Goal: Check status: Check status

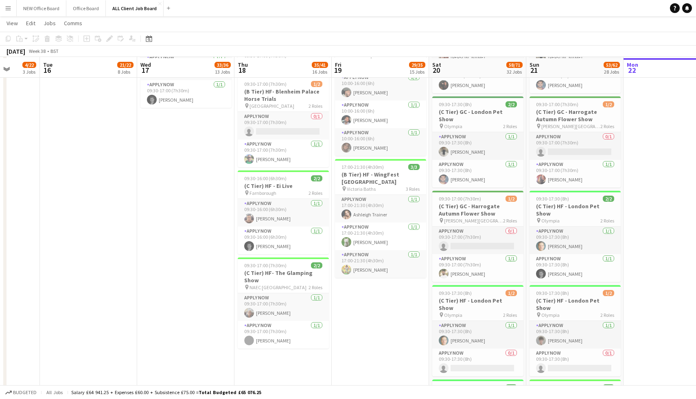
scroll to position [999, 0]
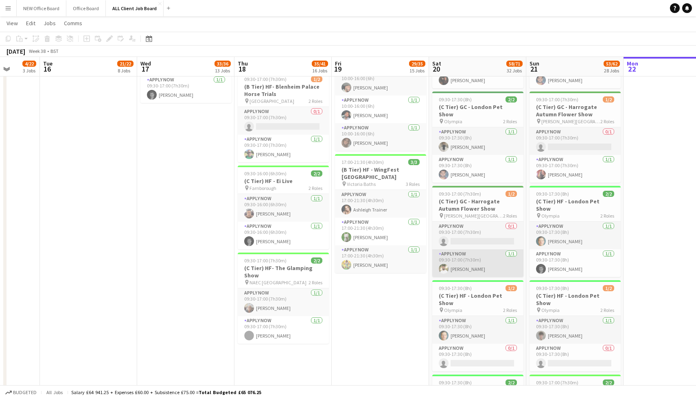
click at [460, 259] on app-card-role "APPLY NOW 1/1 09:30-17:00 (7h30m) Harry Singh" at bounding box center [477, 263] width 91 height 28
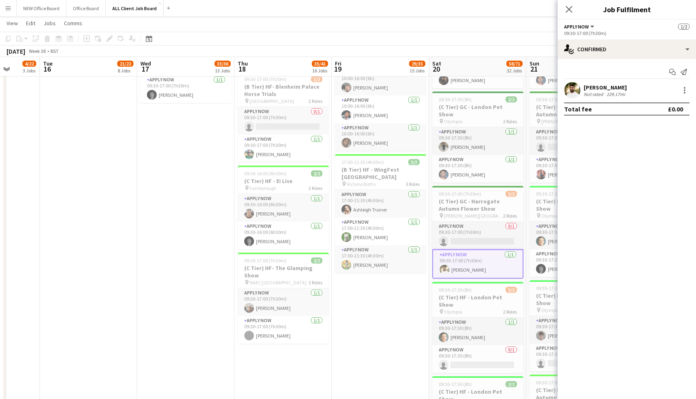
click at [600, 87] on div "[PERSON_NAME]" at bounding box center [604, 87] width 43 height 7
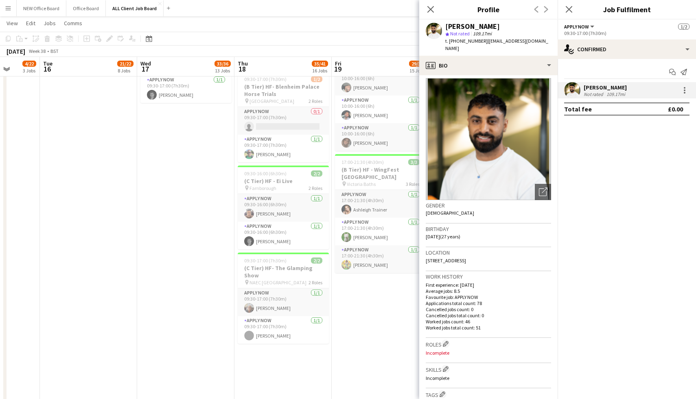
scroll to position [0, 0]
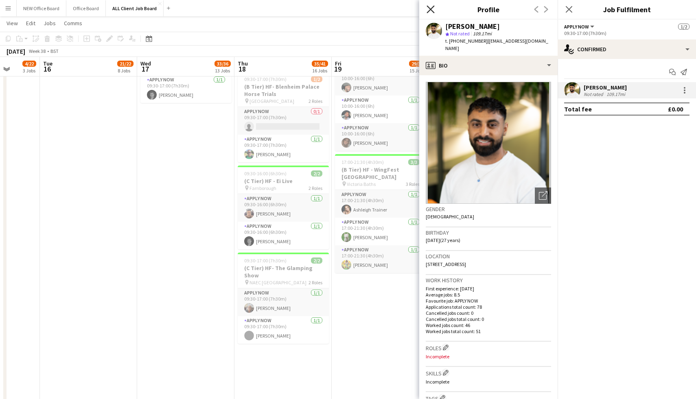
click at [430, 12] on icon "Close pop-in" at bounding box center [430, 9] width 8 height 8
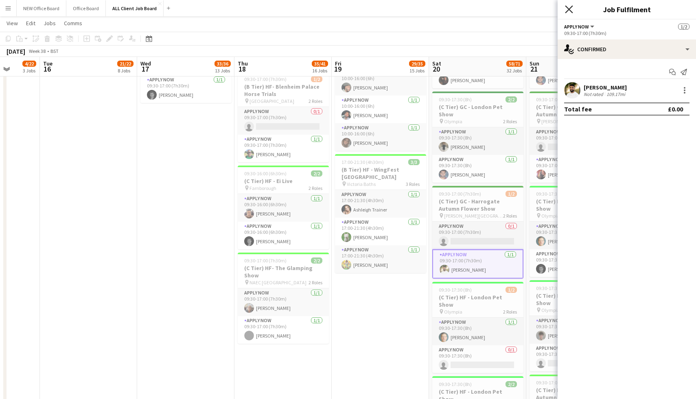
click at [567, 7] on icon "Close pop-in" at bounding box center [569, 9] width 8 height 8
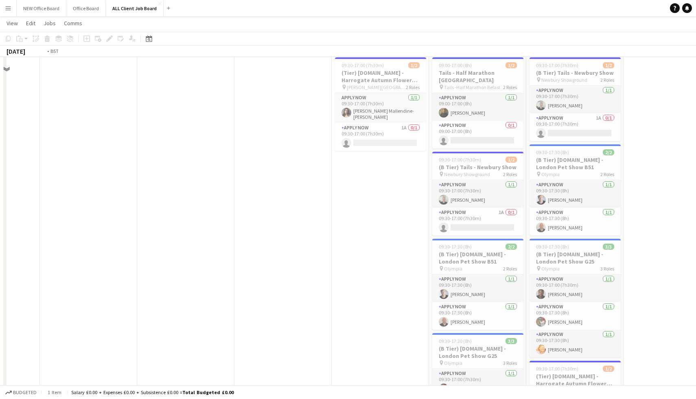
scroll to position [0, 194]
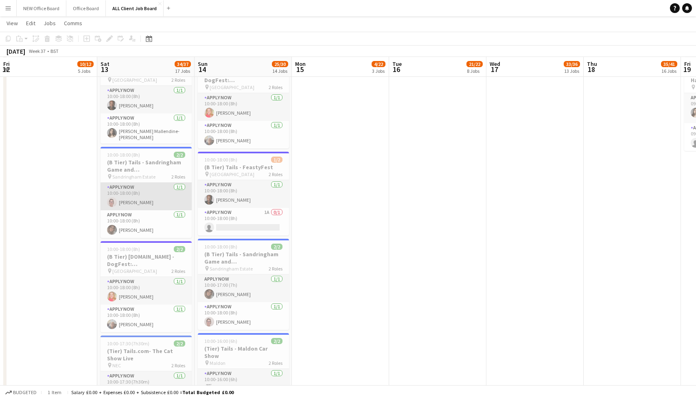
click at [134, 196] on app-card-role "APPLY NOW 1/1 10:00-18:00 (8h) Angela Flannery" at bounding box center [145, 197] width 91 height 28
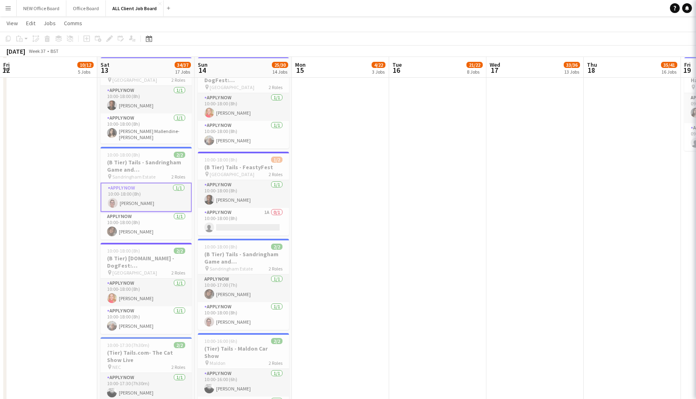
scroll to position [3111, 0]
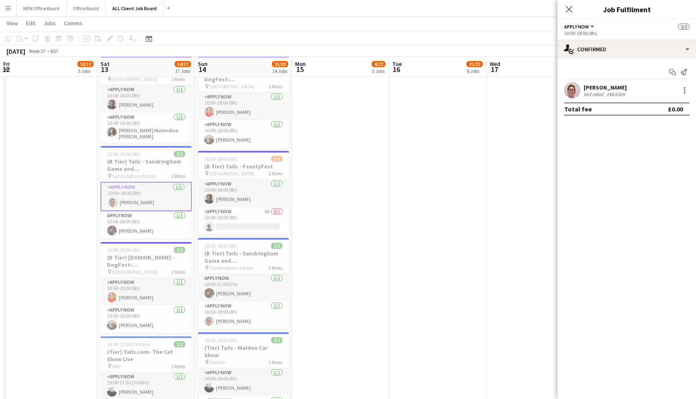
click at [596, 92] on div "Not rated" at bounding box center [593, 94] width 21 height 6
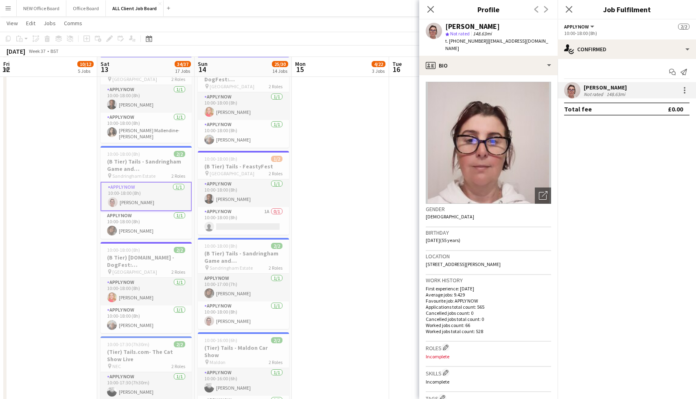
click at [436, 9] on div "Close pop-in" at bounding box center [430, 9] width 23 height 19
click at [430, 9] on icon at bounding box center [430, 9] width 8 height 8
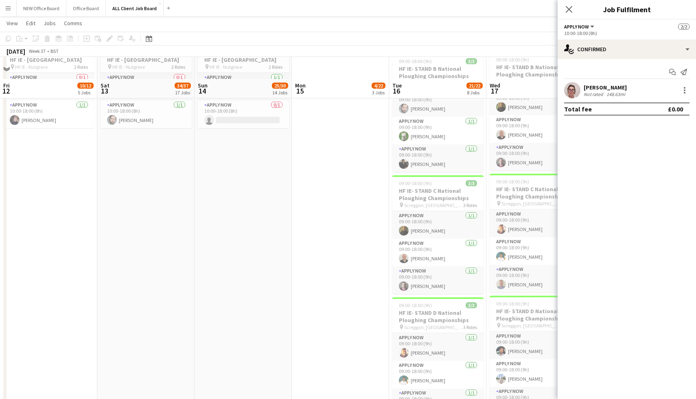
scroll to position [2445, 0]
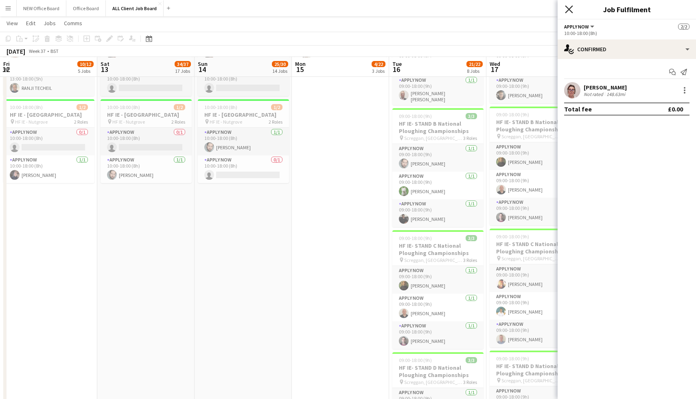
click at [571, 9] on icon "Close pop-in" at bounding box center [569, 9] width 8 height 8
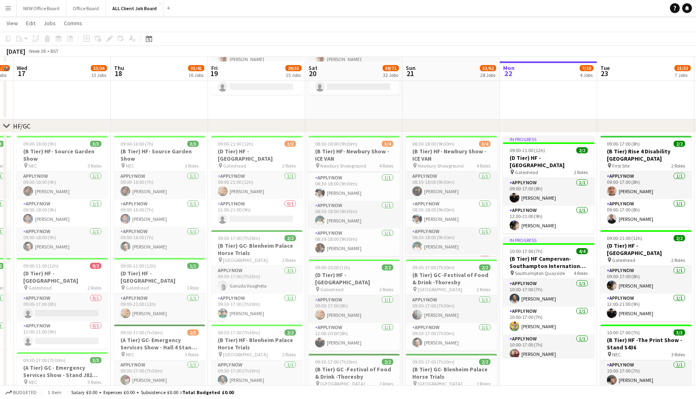
scroll to position [176, 0]
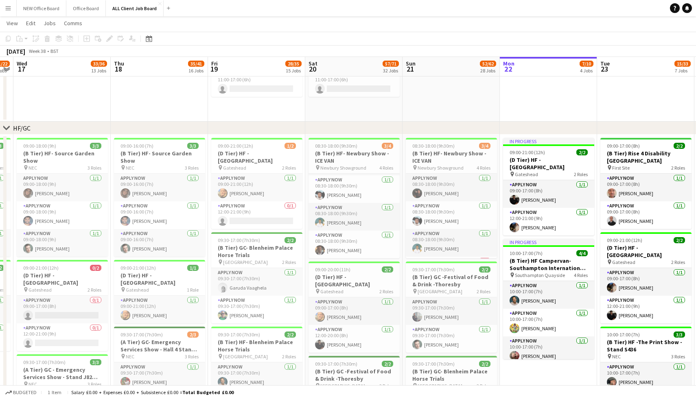
click at [11, 8] on app-icon "Menu" at bounding box center [8, 8] width 7 height 7
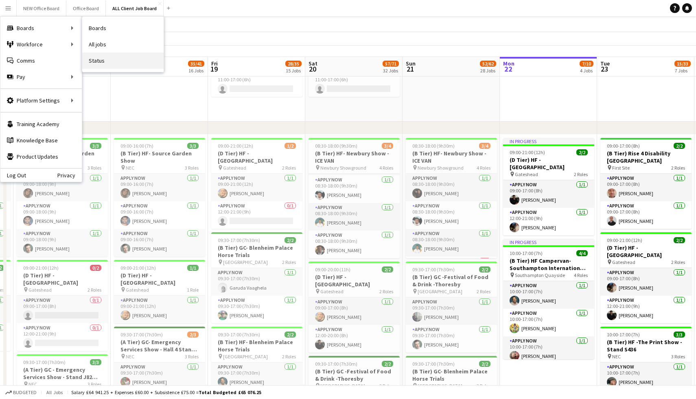
click at [104, 58] on link "Status" at bounding box center [122, 60] width 81 height 16
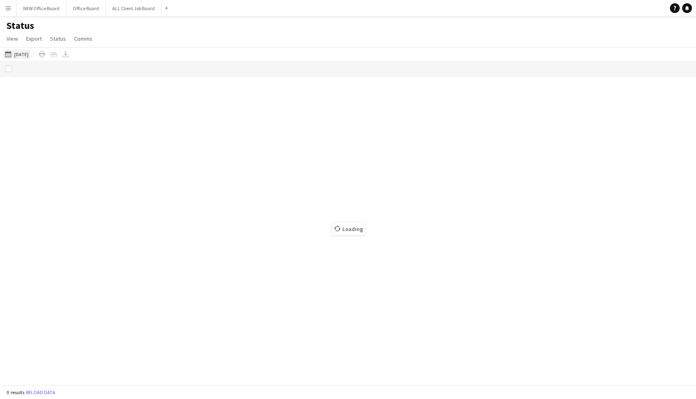
click at [20, 55] on button "[DATE] to [DATE] [DATE]" at bounding box center [16, 54] width 27 height 10
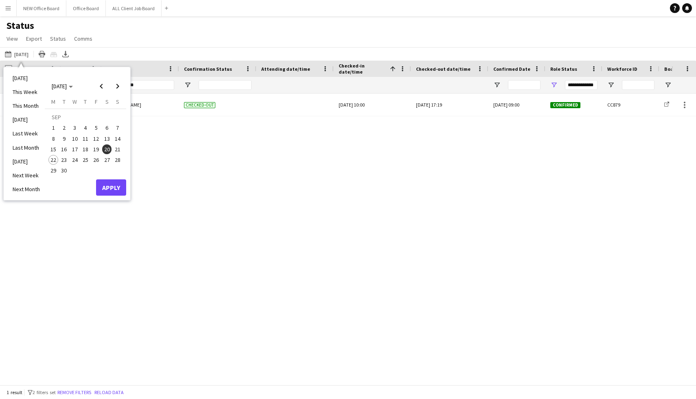
click at [118, 148] on span "21" at bounding box center [118, 149] width 10 height 10
click at [111, 188] on button "Apply" at bounding box center [111, 187] width 30 height 16
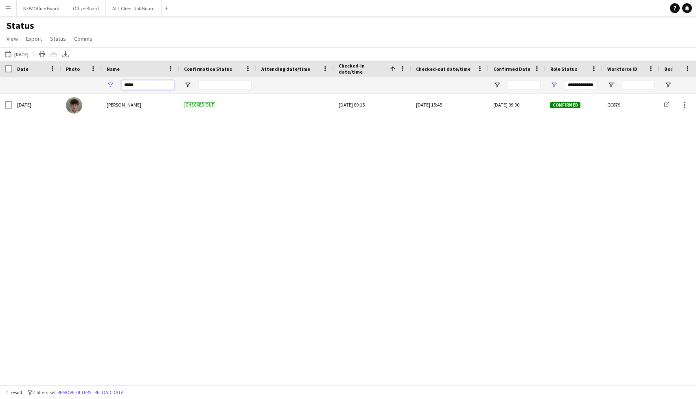
click at [151, 86] on input "*****" at bounding box center [147, 85] width 53 height 10
type input "*"
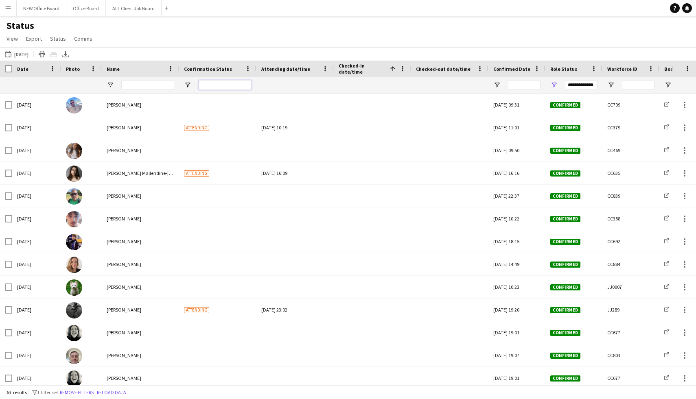
click at [221, 85] on input "Confirmation Status Filter Input" at bounding box center [224, 85] width 53 height 10
type input "**********"
type input "***"
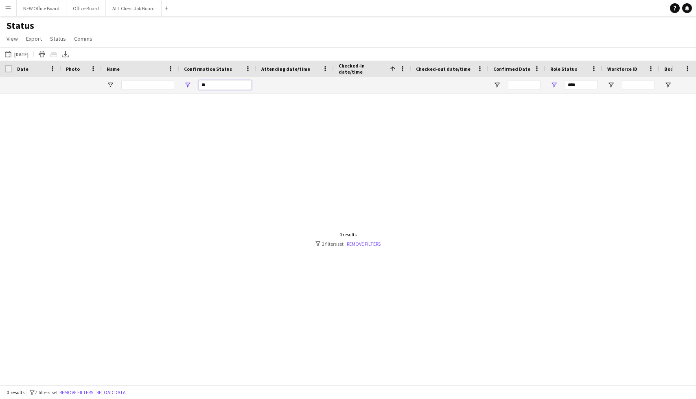
type input "*"
type input "**********"
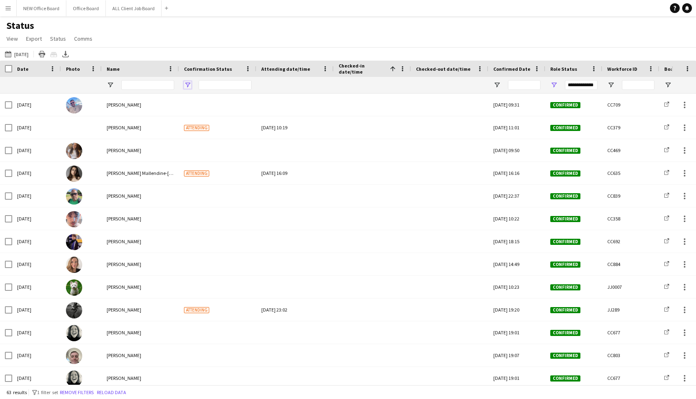
click at [190, 86] on span "Open Filter Menu" at bounding box center [187, 84] width 7 height 7
click at [209, 136] on div "(Select All)" at bounding box center [229, 135] width 64 height 6
type input "***"
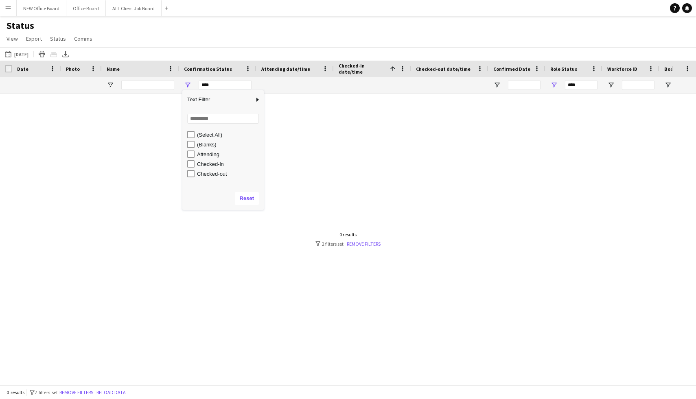
click at [200, 172] on div "Checked-out" at bounding box center [229, 174] width 64 height 6
type input "**********"
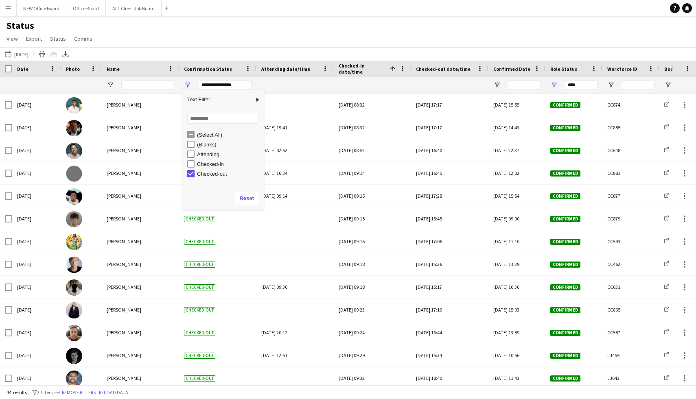
type input "**********"
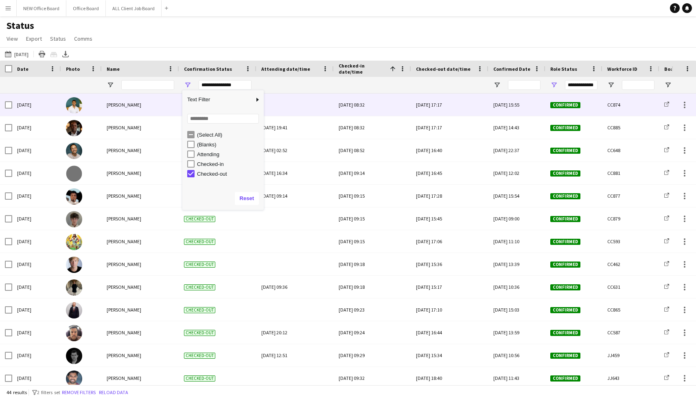
click at [286, 103] on div at bounding box center [295, 105] width 68 height 22
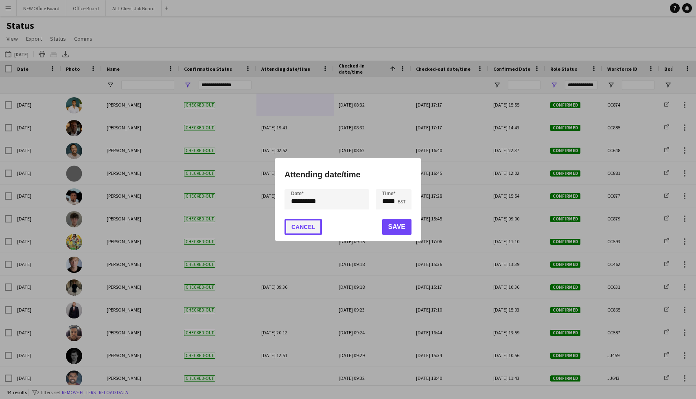
click at [306, 231] on button "Cancel" at bounding box center [302, 227] width 37 height 16
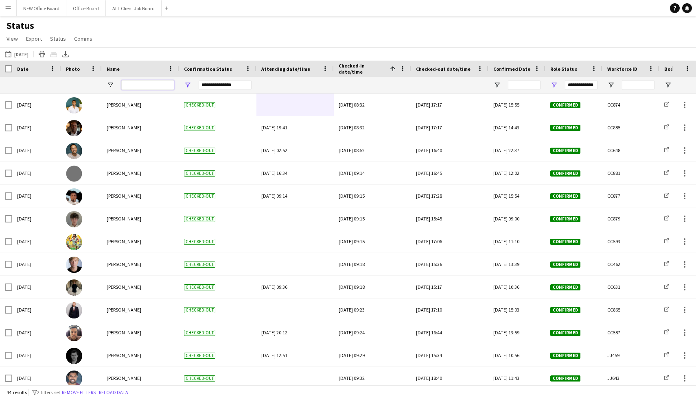
click at [140, 82] on input "Name Filter Input" at bounding box center [147, 85] width 53 height 10
type input "****"
type input "***"
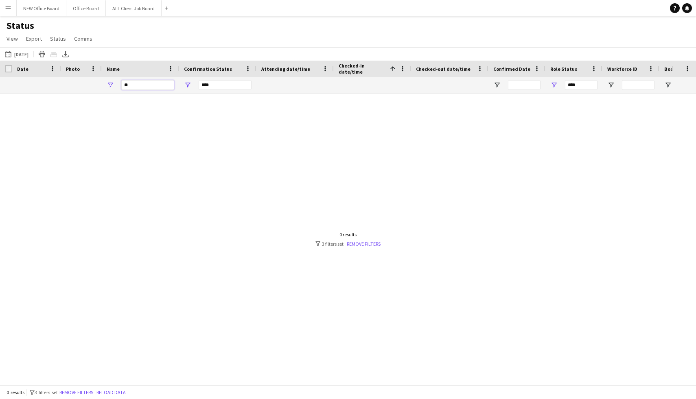
type input "*"
type input "*****"
type input "**********"
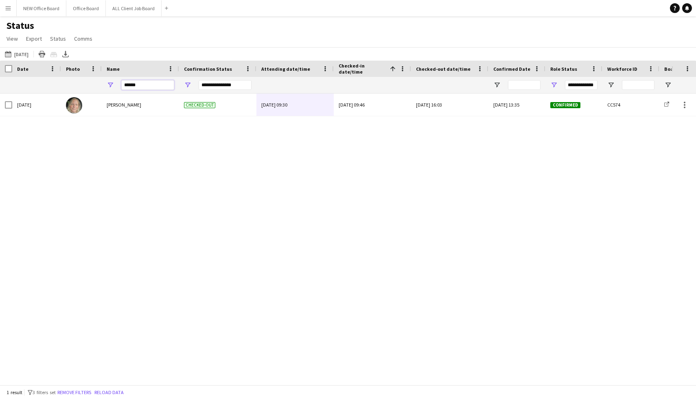
drag, startPoint x: 163, startPoint y: 85, endPoint x: 120, endPoint y: 83, distance: 43.2
click at [120, 83] on div "*****" at bounding box center [140, 85] width 77 height 16
type input "****"
type input "***"
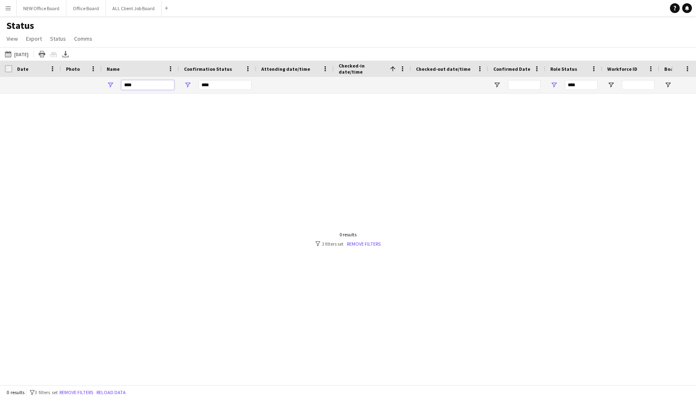
type input "****"
click at [227, 84] on div "***" at bounding box center [224, 85] width 53 height 10
type input "**********"
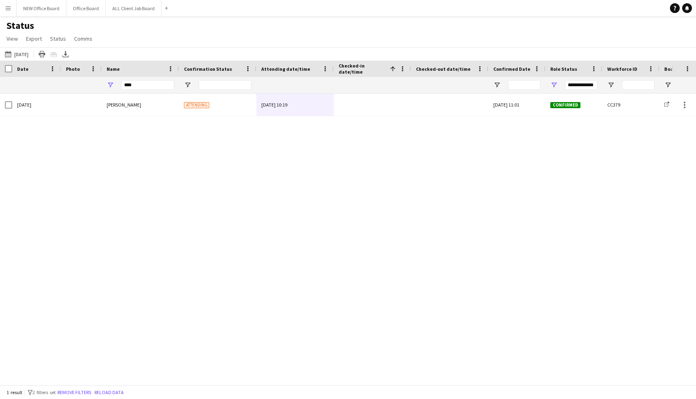
click at [121, 185] on div "Sun, 21 Sep 2025 Owen Foster Attending Sat, 20 Sep 2025 10:19 Mon, 7 Jul 2025 1…" at bounding box center [335, 239] width 671 height 291
drag, startPoint x: 152, startPoint y: 85, endPoint x: 101, endPoint y: 86, distance: 50.4
type input "*"
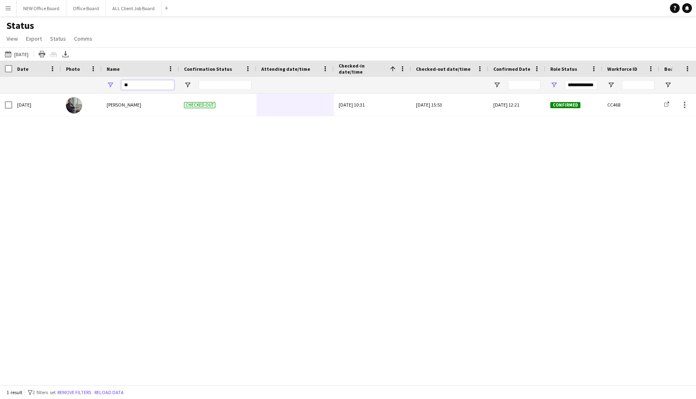
type input "*"
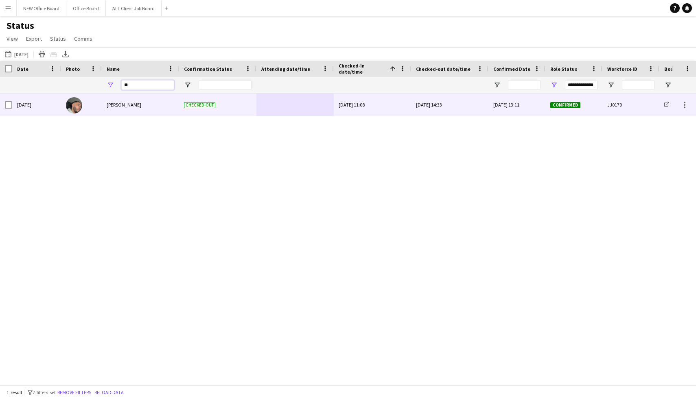
type input "*"
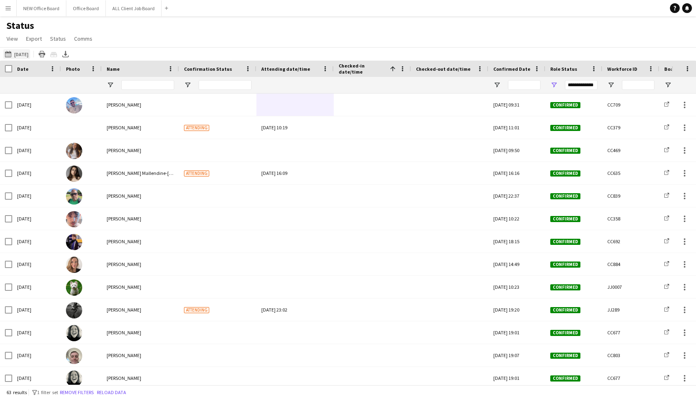
click at [28, 51] on button "22-09-2025 to 28-09-2025 Yesterday" at bounding box center [16, 54] width 27 height 10
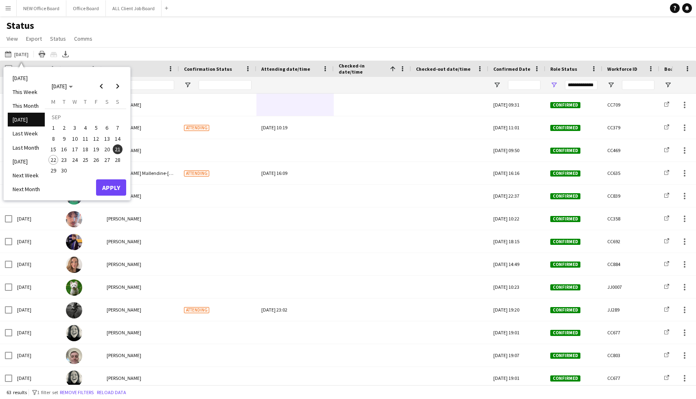
click at [107, 147] on span "20" at bounding box center [107, 149] width 10 height 10
click at [108, 190] on button "Apply" at bounding box center [111, 187] width 30 height 16
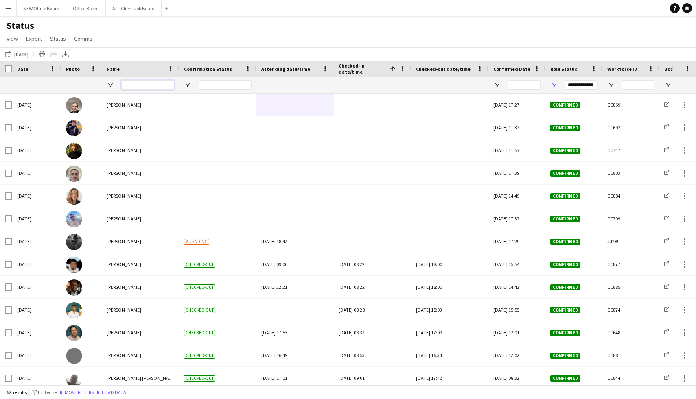
click at [166, 85] on input "Name Filter Input" at bounding box center [147, 85] width 53 height 10
type input "******"
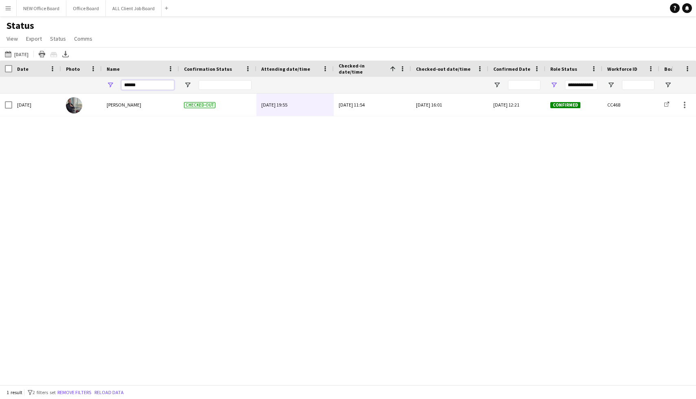
drag, startPoint x: 159, startPoint y: 83, endPoint x: 84, endPoint y: 88, distance: 75.4
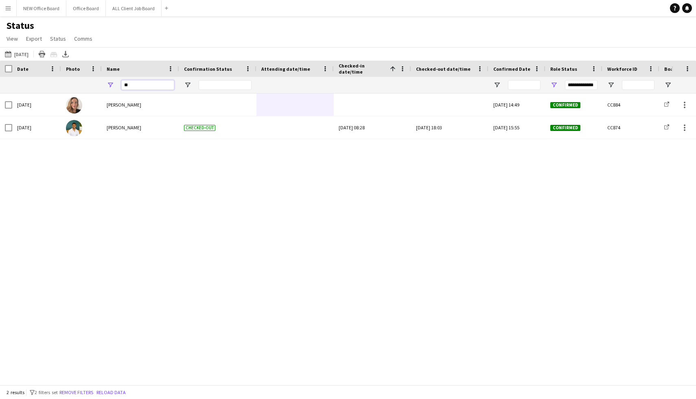
type input "*"
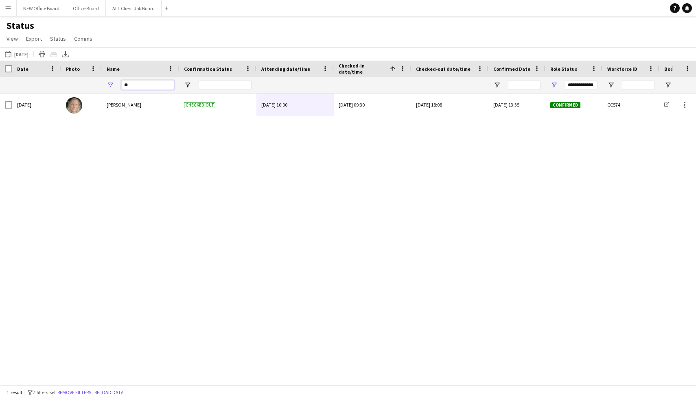
type input "*"
click at [154, 86] on input "***" at bounding box center [147, 85] width 53 height 10
type input "*"
click at [158, 83] on input "*********" at bounding box center [147, 85] width 53 height 10
type input "*********"
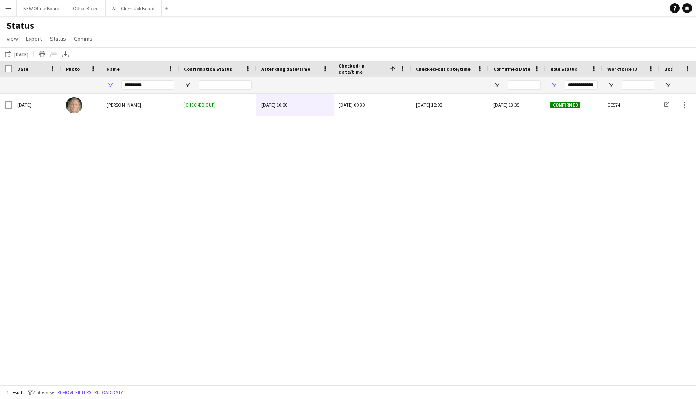
click at [9, 6] on app-icon "Menu" at bounding box center [8, 8] width 7 height 7
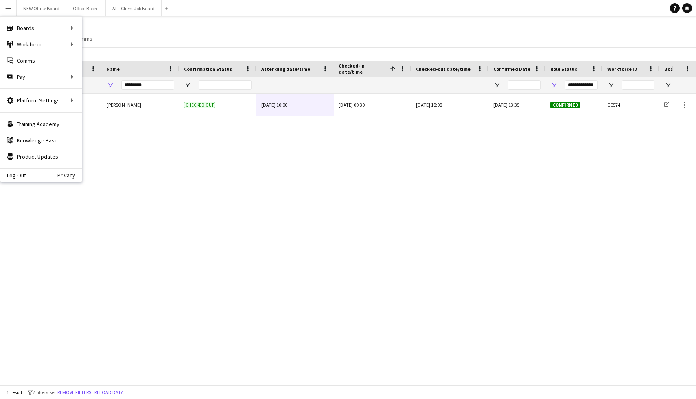
click at [183, 142] on div "Sat, 20 Sep 2025 Sarah Findlater Checked-out Fri, 19 Sep 2025 10:00 Sat, 20 Sep…" at bounding box center [335, 239] width 671 height 291
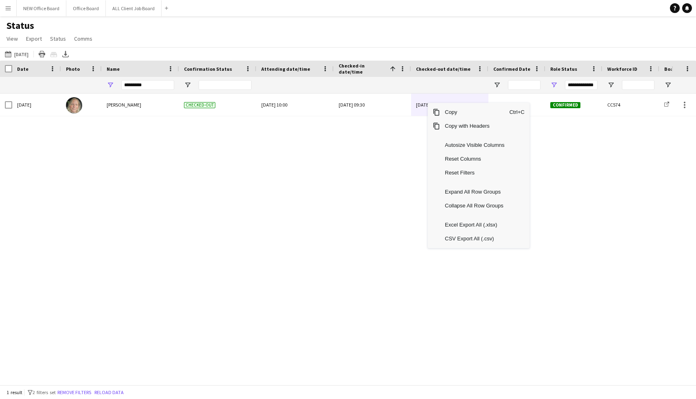
click at [391, 240] on div "Sat, 20 Sep 2025 Sarah Findlater Checked-out Fri, 19 Sep 2025 10:00 Sat, 20 Sep…" at bounding box center [335, 239] width 671 height 291
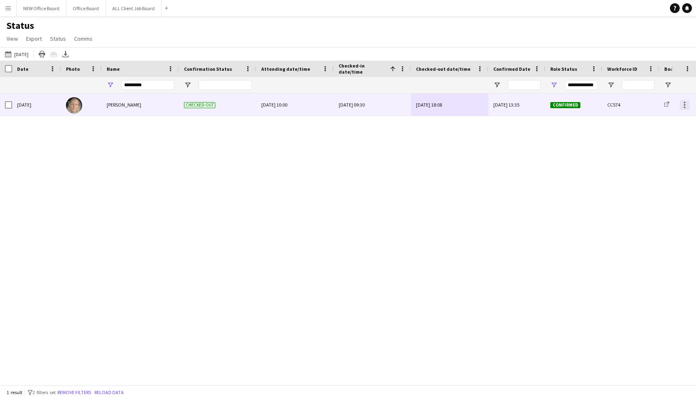
click at [681, 107] on div at bounding box center [684, 105] width 10 height 10
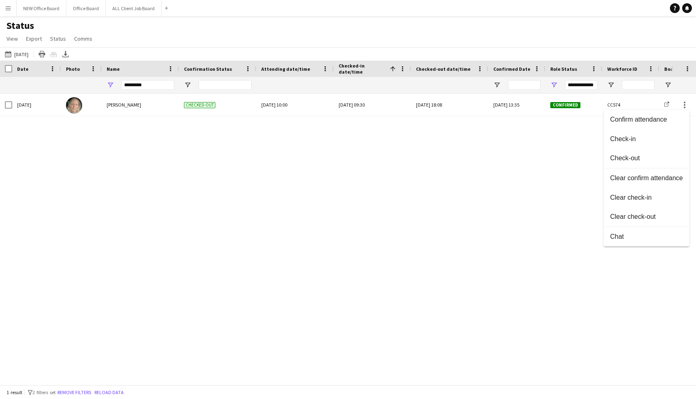
click at [502, 229] on div at bounding box center [348, 199] width 696 height 399
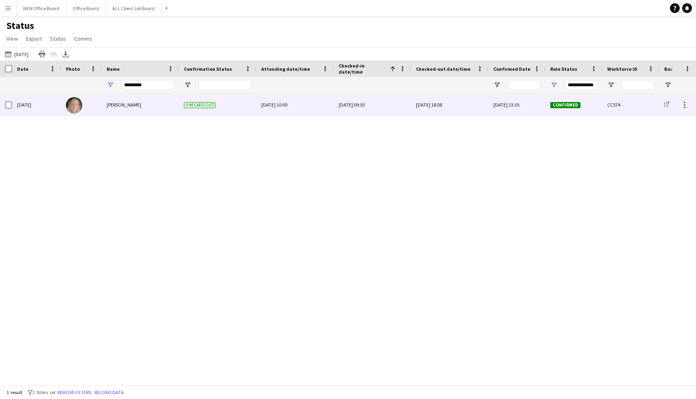
click at [110, 105] on span "[PERSON_NAME]" at bounding box center [124, 105] width 35 height 6
click at [205, 105] on span "Checked-out" at bounding box center [199, 105] width 31 height 6
click at [432, 101] on div "[DATE] 18:08" at bounding box center [450, 105] width 68 height 22
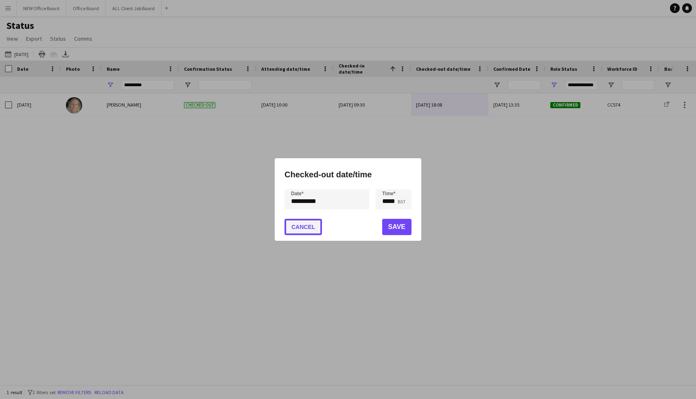
click at [297, 232] on button "Cancel" at bounding box center [302, 227] width 37 height 16
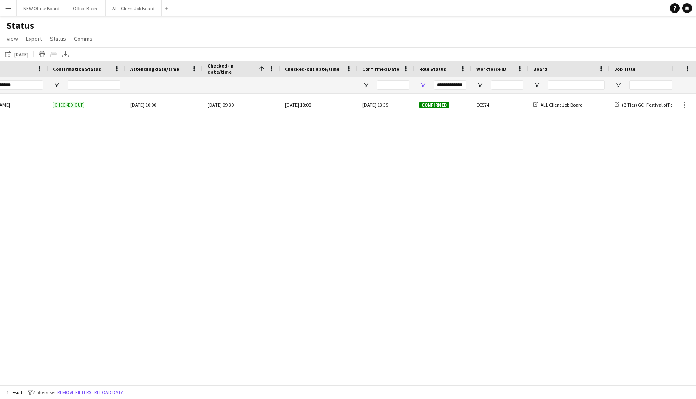
scroll to position [0, 259]
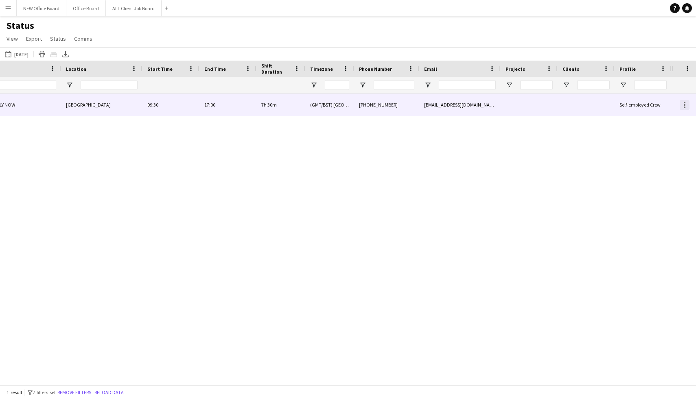
click at [681, 102] on div at bounding box center [684, 105] width 10 height 10
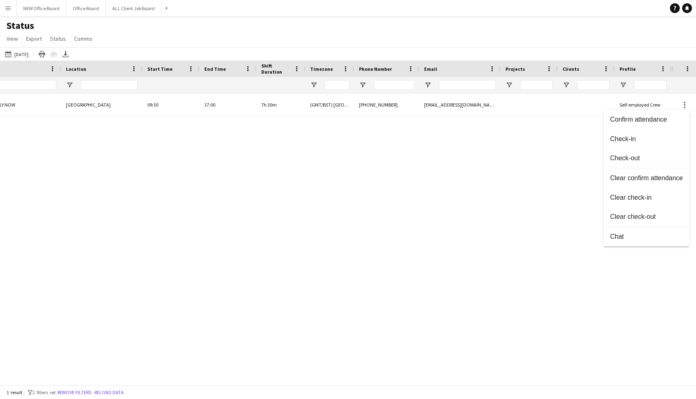
click at [552, 172] on div at bounding box center [348, 199] width 696 height 399
click at [687, 70] on span at bounding box center [686, 68] width 7 height 7
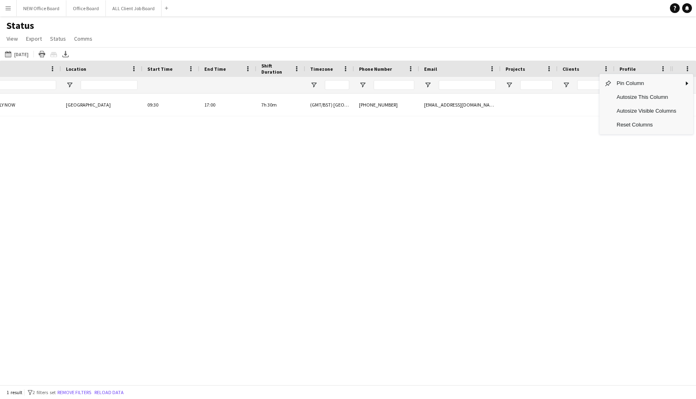
click at [505, 176] on div "Sat, 20 Sep 2025 18:08 (B Tier) GC -Festival of Food & Drink -Thoresby APPLY NO…" at bounding box center [335, 239] width 671 height 291
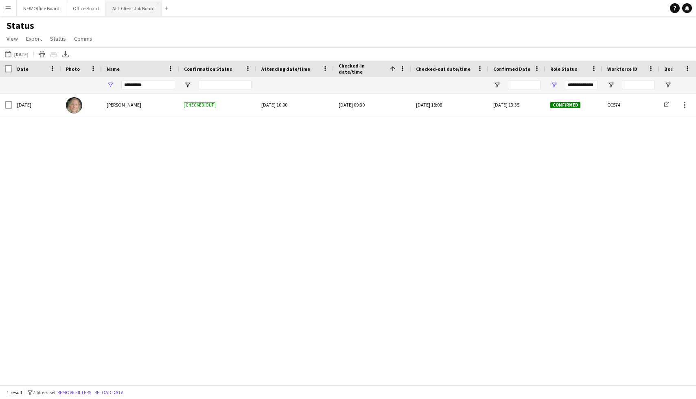
click at [116, 9] on button "ALL Client Job Board Close" at bounding box center [134, 8] width 56 height 16
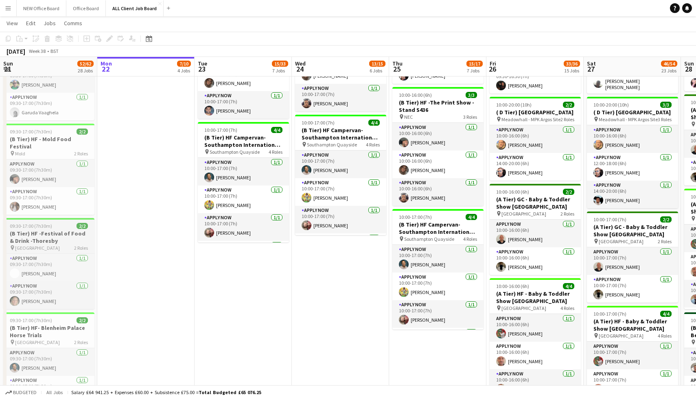
click at [56, 231] on h3 "(B Tier) HF -Festival of Food & Drink -Thoresby" at bounding box center [48, 237] width 91 height 15
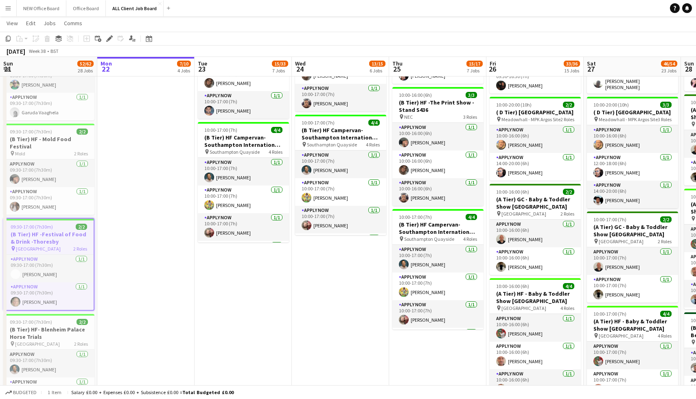
click at [41, 231] on h3 "(B Tier) HF -Festival of Food & Drink -Thoresby" at bounding box center [48, 238] width 89 height 15
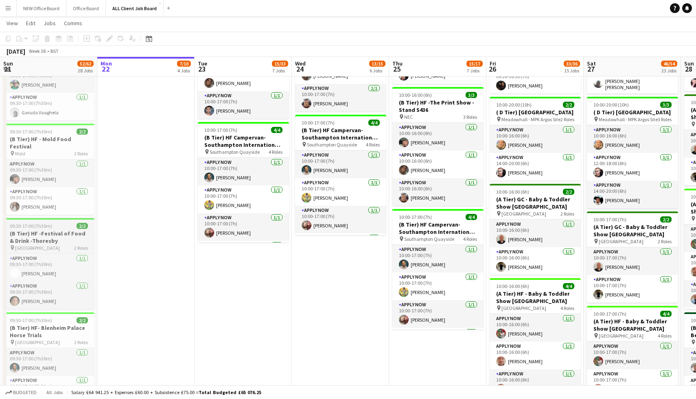
click at [41, 230] on h3 "(B Tier) HF -Festival of Food & Drink -Thoresby" at bounding box center [48, 237] width 91 height 15
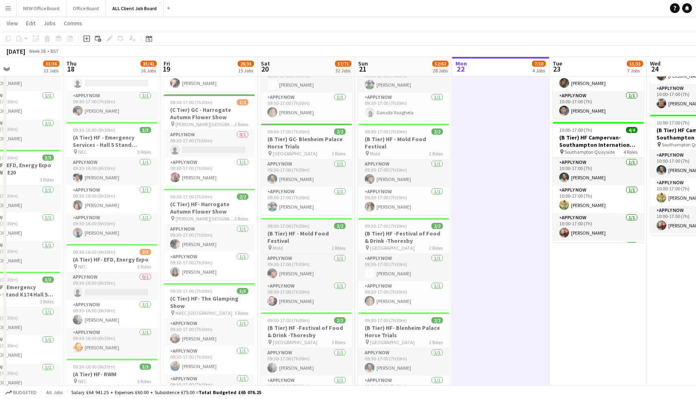
click at [315, 229] on app-job-card "09:30-17:00 (7h30m) 2/2 (B Tier) HF - Mold Food Festival pin Mold 2 Roles APPLY…" at bounding box center [306, 263] width 91 height 91
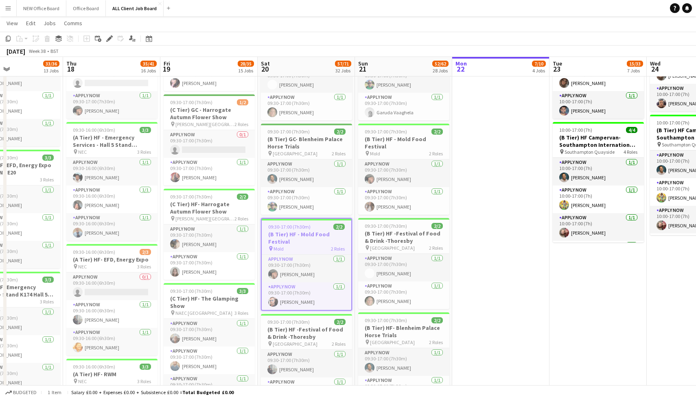
click at [9, 9] on app-icon "Menu" at bounding box center [8, 8] width 7 height 7
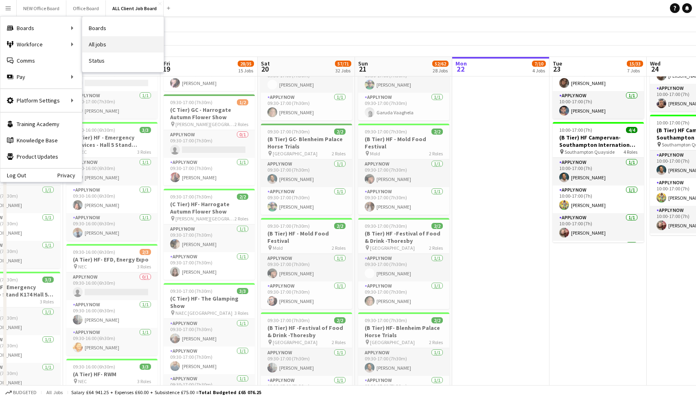
click at [99, 45] on link "All jobs" at bounding box center [122, 44] width 81 height 16
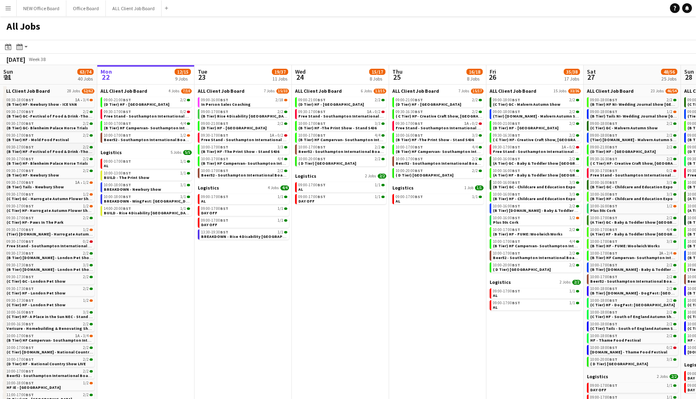
click at [56, 151] on span "(B Tier) HF -Festival of Food & Drink -Thoresby" at bounding box center [53, 151] width 92 height 5
click at [11, 10] on app-icon "Menu" at bounding box center [8, 8] width 7 height 7
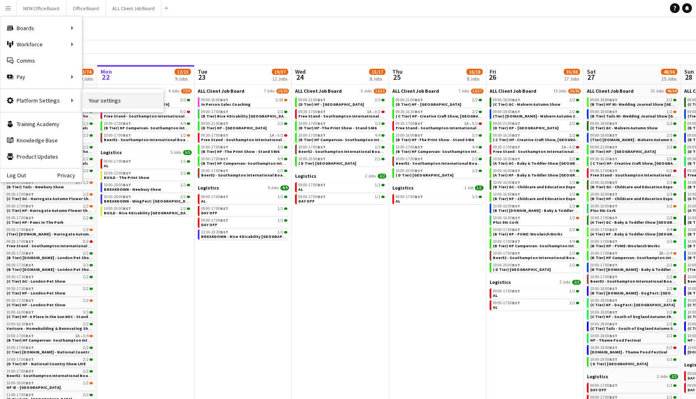
click at [89, 103] on link "Your settings" at bounding box center [122, 100] width 81 height 16
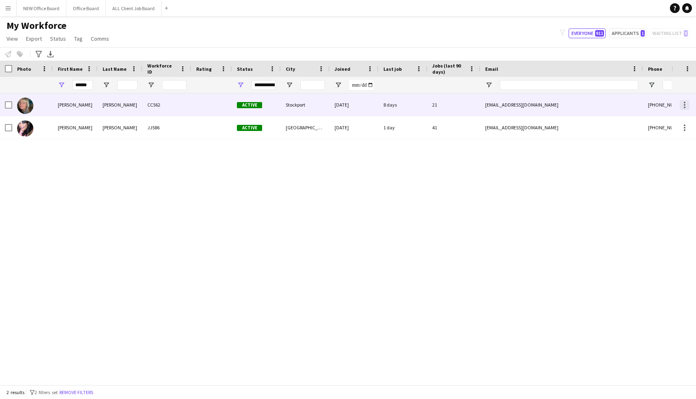
click at [685, 104] on div at bounding box center [684, 105] width 2 height 2
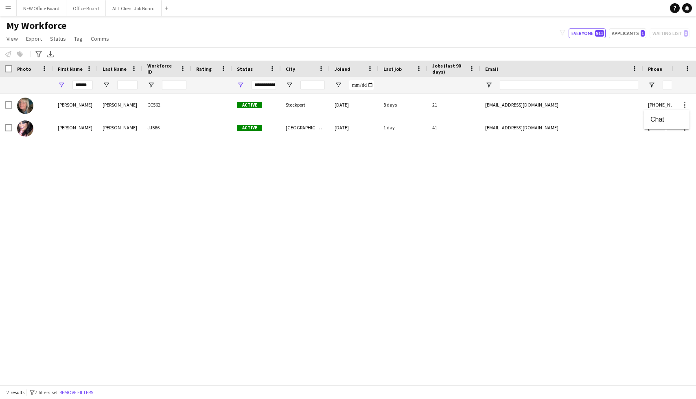
click at [624, 170] on div at bounding box center [348, 199] width 696 height 399
click at [14, 8] on button "Menu" at bounding box center [8, 8] width 16 height 16
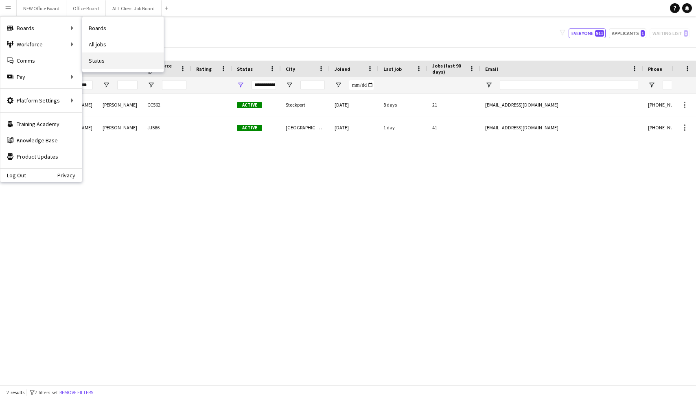
click at [96, 59] on link "Status" at bounding box center [122, 60] width 81 height 16
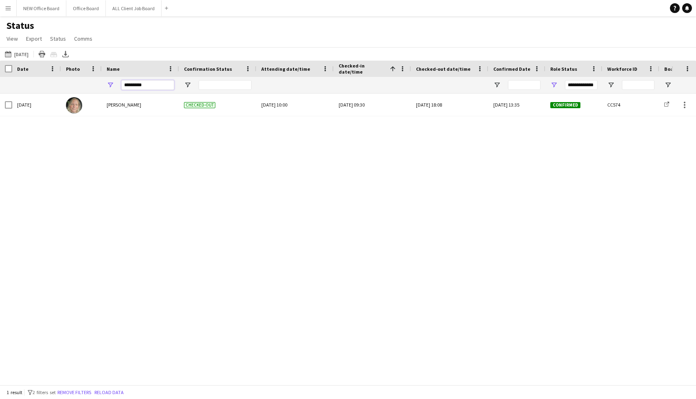
drag, startPoint x: 152, startPoint y: 83, endPoint x: 100, endPoint y: 78, distance: 51.9
click at [30, 55] on button "[DATE] to [DATE] [DATE]" at bounding box center [16, 54] width 27 height 10
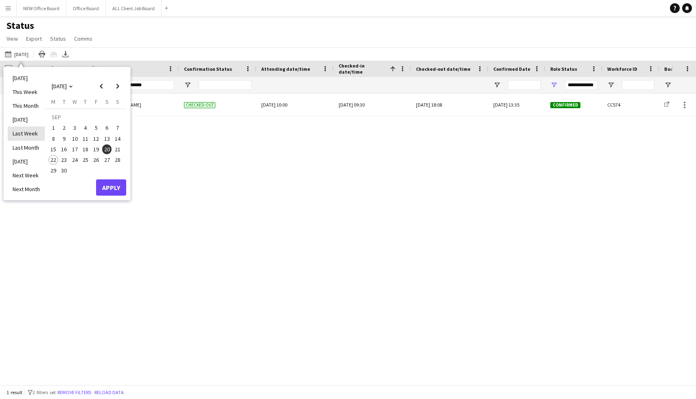
click at [26, 136] on li "Last Week" at bounding box center [26, 133] width 37 height 14
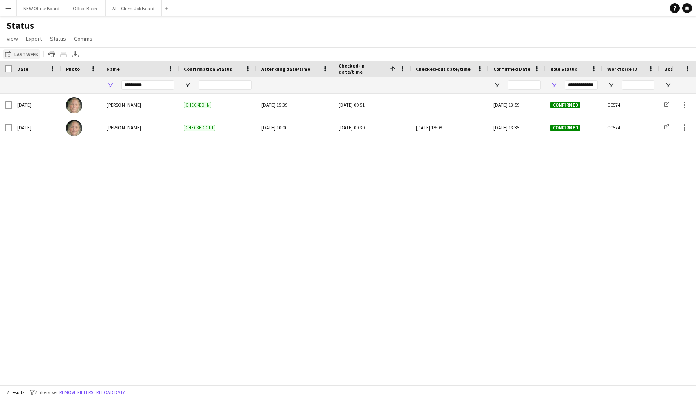
click at [32, 54] on button "[DATE] to [DATE] Last Week" at bounding box center [21, 54] width 37 height 10
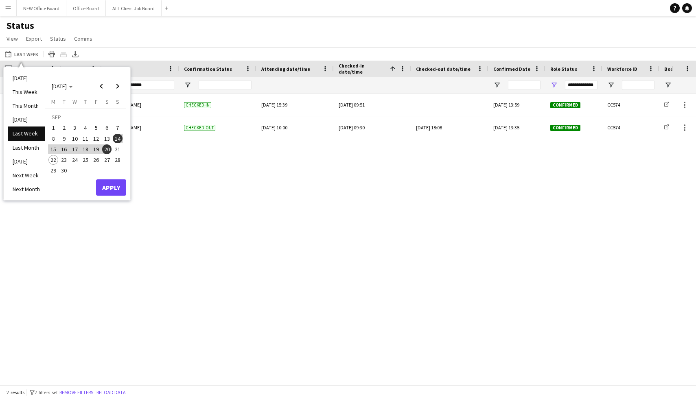
click at [117, 149] on span "21" at bounding box center [118, 149] width 10 height 10
click at [107, 146] on span "20" at bounding box center [107, 149] width 10 height 10
click at [116, 150] on span "21" at bounding box center [118, 149] width 10 height 10
click at [107, 148] on span "20" at bounding box center [107, 149] width 10 height 10
click at [117, 179] on button "Apply" at bounding box center [111, 187] width 30 height 16
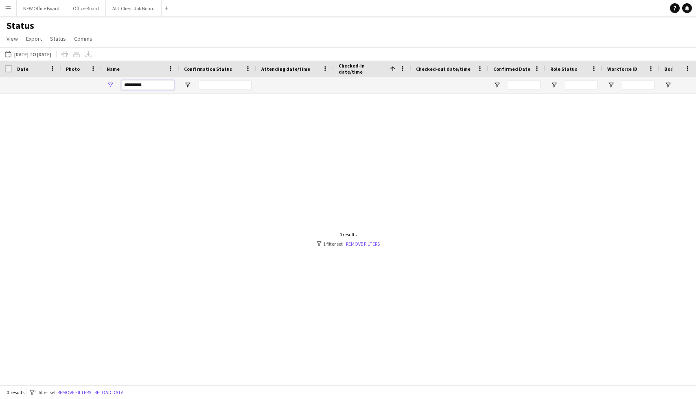
drag, startPoint x: 146, startPoint y: 85, endPoint x: 117, endPoint y: 81, distance: 29.1
click at [117, 81] on div "*********" at bounding box center [140, 85] width 77 height 16
type input "*"
click at [113, 148] on div at bounding box center [335, 239] width 671 height 291
click at [53, 50] on button "[DATE] to [DATE] [DATE] to [DATE]" at bounding box center [28, 54] width 50 height 10
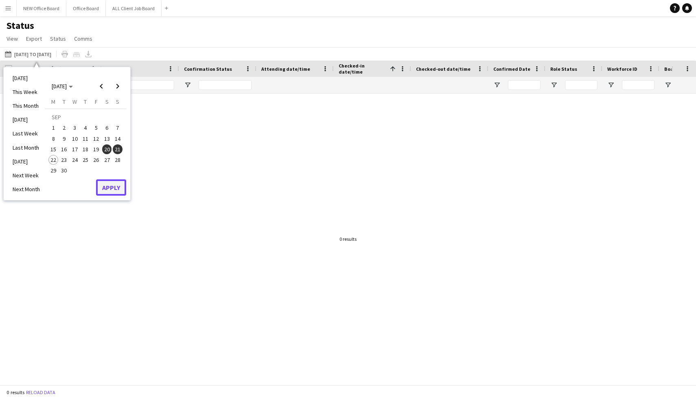
click at [120, 190] on button "Apply" at bounding box center [111, 187] width 30 height 16
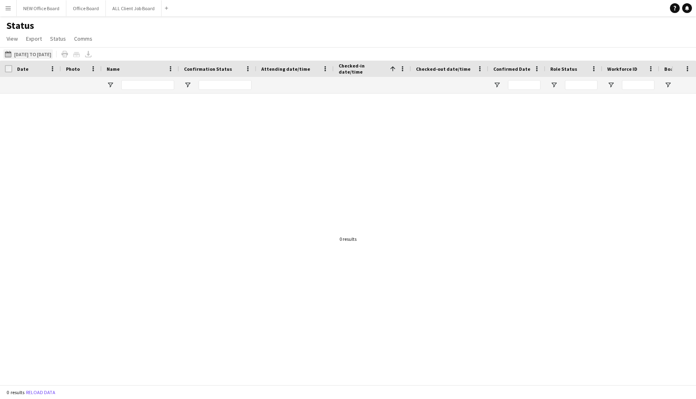
click at [41, 58] on button "[DATE] to [DATE] [DATE] to [DATE]" at bounding box center [28, 54] width 50 height 10
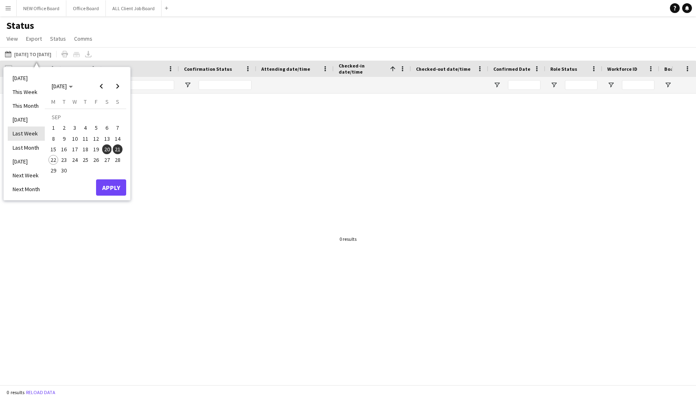
click at [35, 129] on li "Last Week" at bounding box center [26, 133] width 37 height 14
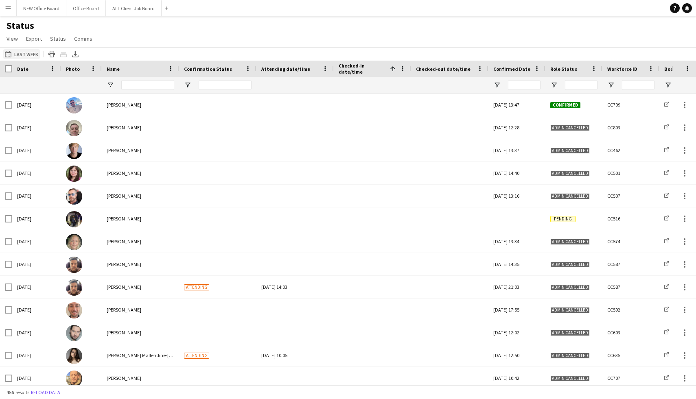
click at [31, 55] on button "[DATE] to [DATE] Last Week" at bounding box center [21, 54] width 37 height 10
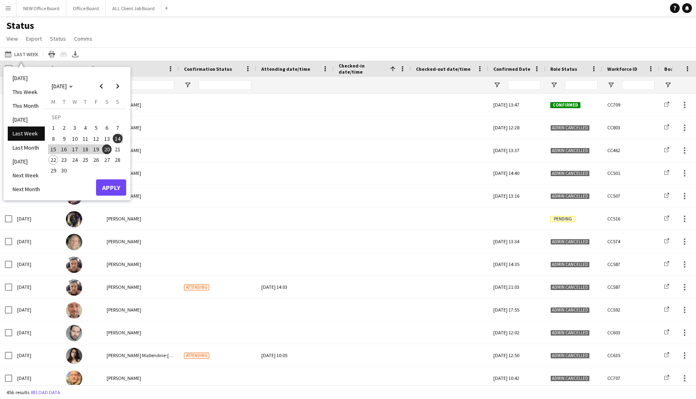
click at [120, 141] on span "14" at bounding box center [118, 139] width 10 height 10
click at [120, 149] on span "21" at bounding box center [118, 149] width 10 height 10
click at [113, 188] on button "Apply" at bounding box center [111, 187] width 30 height 16
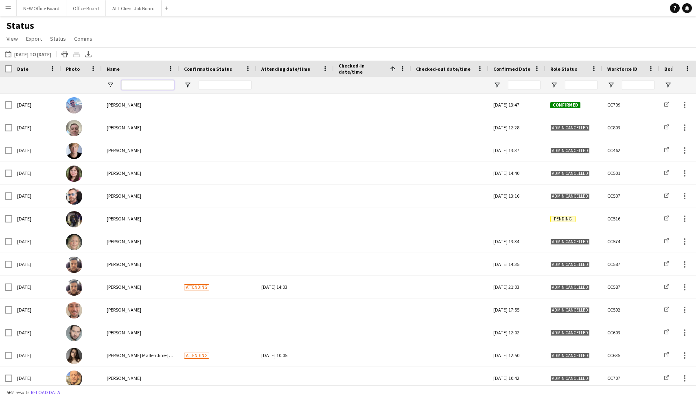
click at [147, 86] on input "Name Filter Input" at bounding box center [147, 85] width 53 height 10
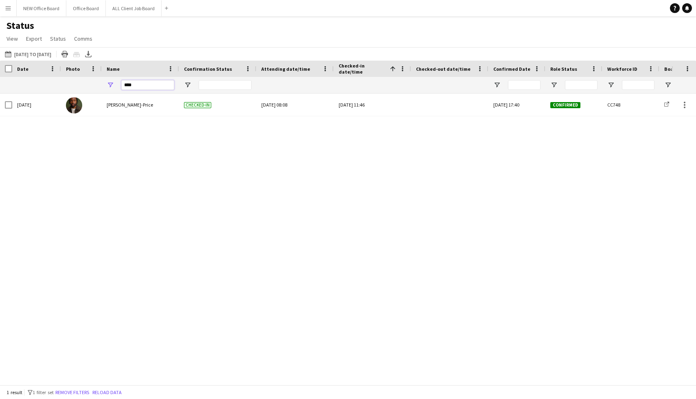
type input "****"
click at [395, 173] on div "[DATE] [PERSON_NAME]-Price Checked-in [DATE] 08:08 [DATE] 11:46 [DATE] 17:40 Co…" at bounding box center [335, 239] width 671 height 291
drag, startPoint x: 147, startPoint y: 85, endPoint x: 107, endPoint y: 84, distance: 40.3
click at [107, 84] on div "****" at bounding box center [140, 85] width 77 height 16
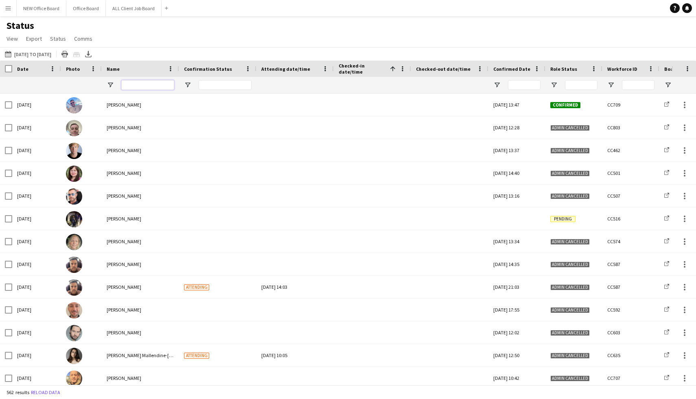
click at [153, 82] on input "Name Filter Input" at bounding box center [147, 85] width 53 height 10
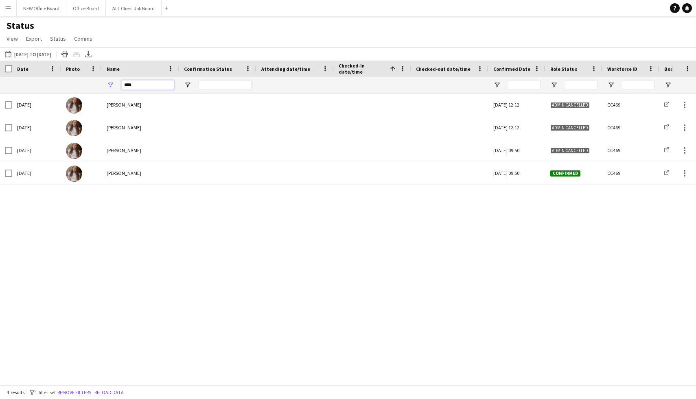
type input "****"
click at [11, 10] on app-icon "Menu" at bounding box center [8, 8] width 7 height 7
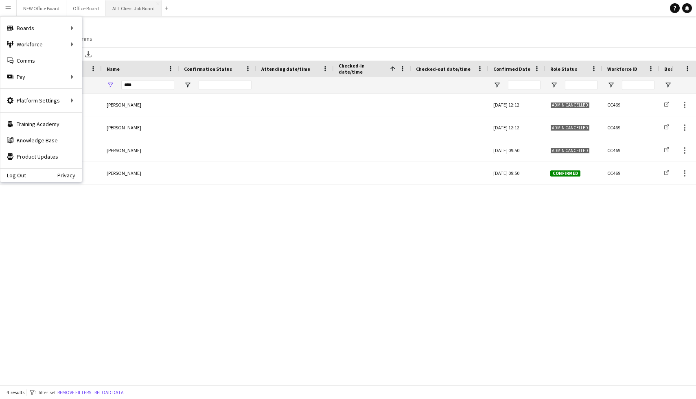
click at [120, 11] on button "ALL Client Job Board Close" at bounding box center [134, 8] width 56 height 16
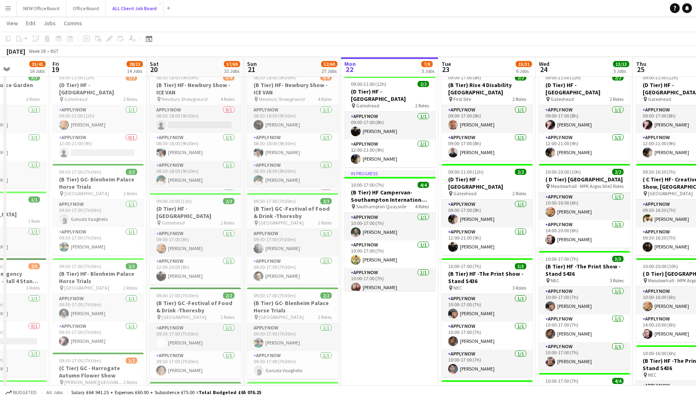
scroll to position [150, 0]
click at [12, 8] on button "Menu" at bounding box center [8, 8] width 16 height 16
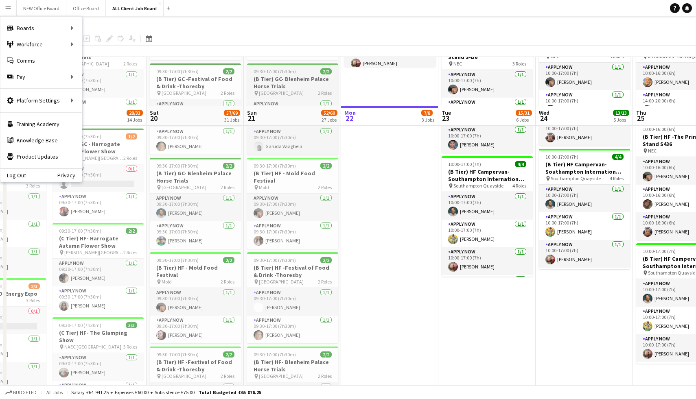
scroll to position [481, 0]
